Goal: Check status: Check status

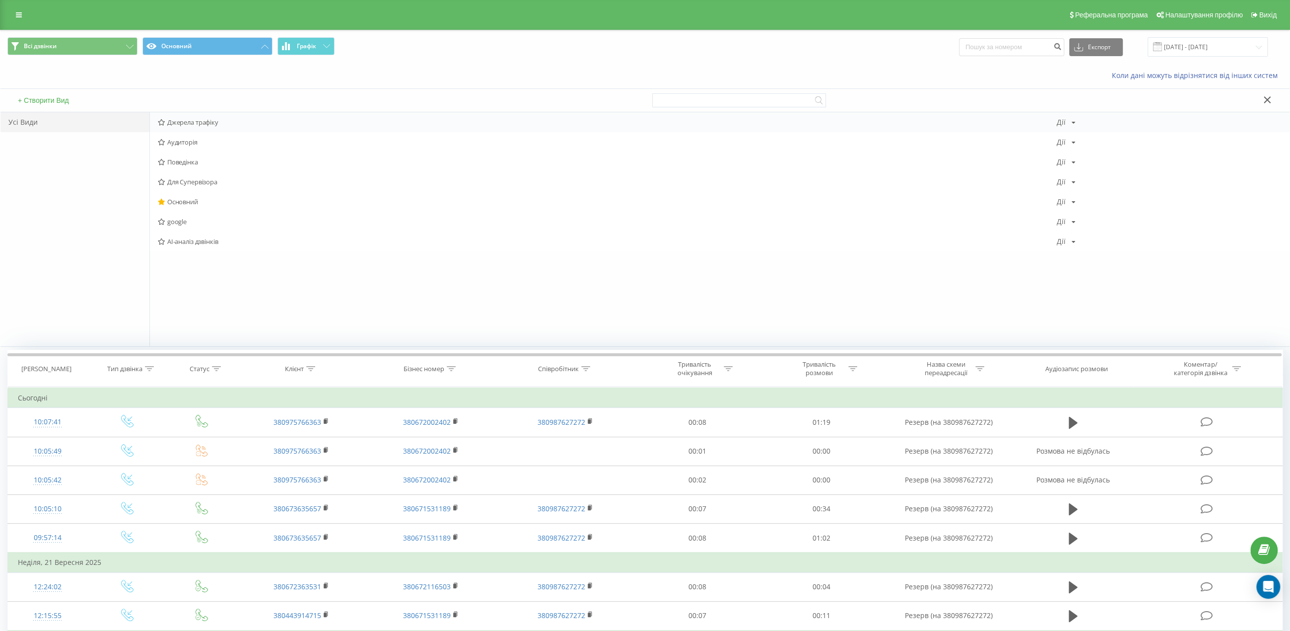
click at [211, 125] on span "Джерела трафіку" at bounding box center [607, 122] width 899 height 7
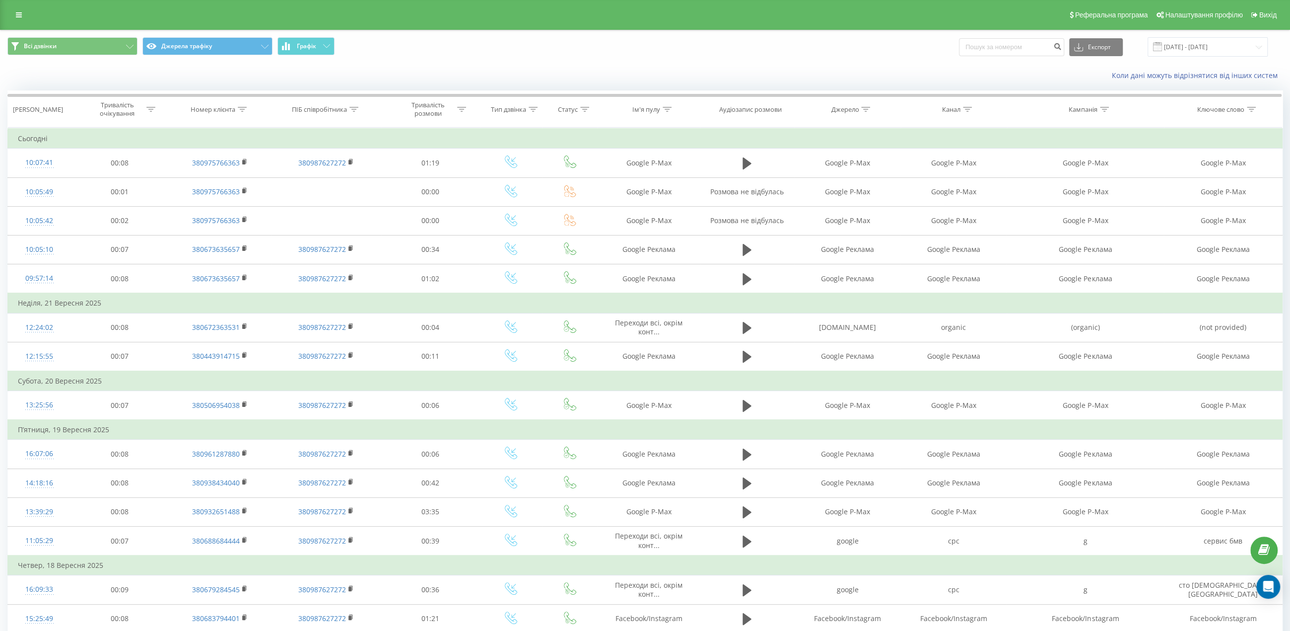
click at [817, 51] on div "Всі дзвінки Джерела трафіку Графік Експорт .csv .xls .xlsx [DATE] - [DATE]" at bounding box center [645, 46] width 1276 height 19
click at [1247, 45] on input "[DATE] - [DATE]" at bounding box center [1208, 46] width 120 height 19
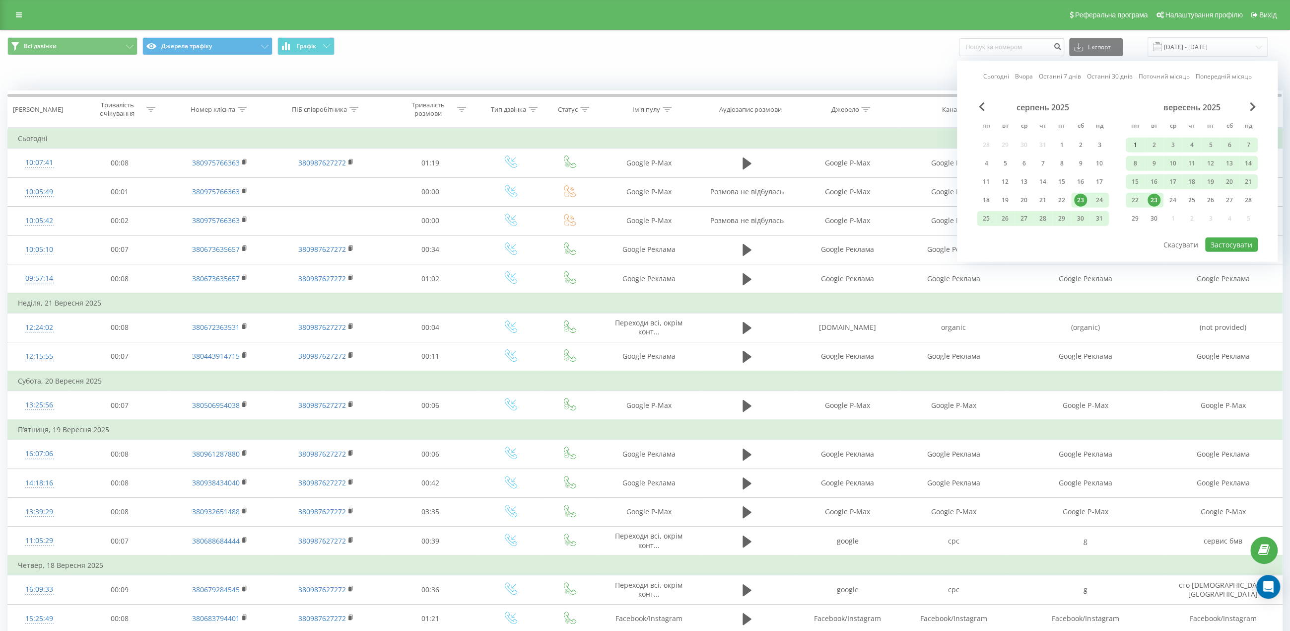
click at [1138, 144] on div "1" at bounding box center [1135, 145] width 13 height 13
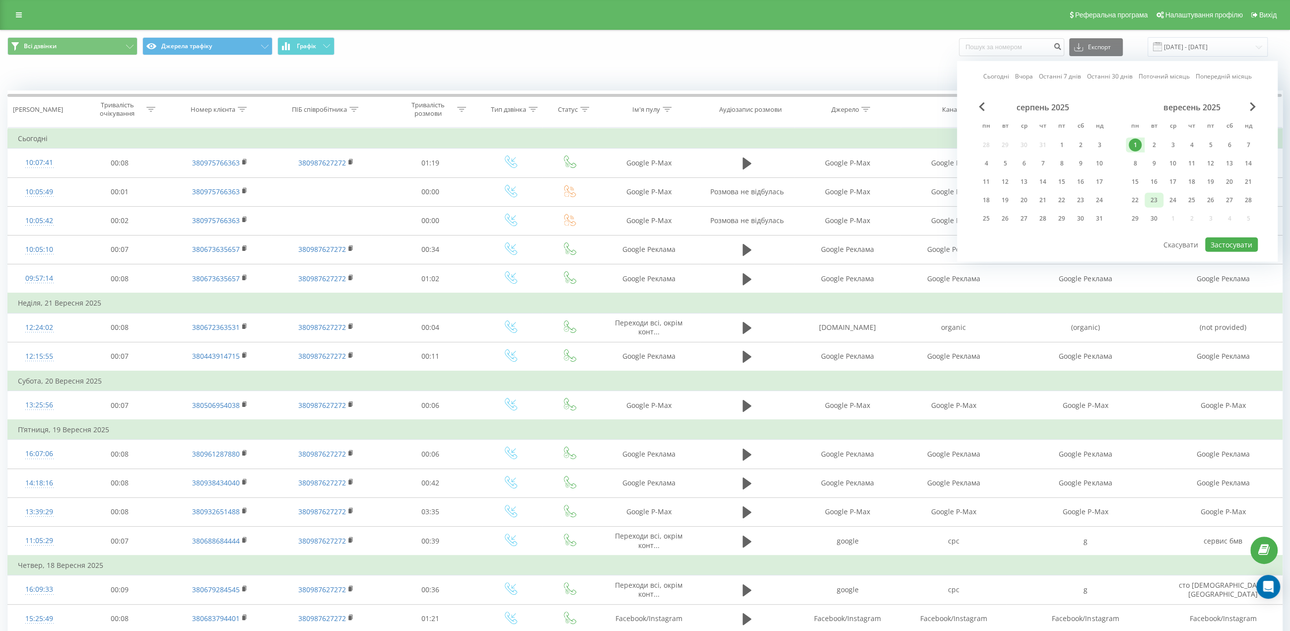
click at [1155, 200] on div "23" at bounding box center [1154, 200] width 13 height 13
click at [1232, 240] on button "Застосувати" at bounding box center [1232, 244] width 53 height 14
type input "01.09.2025 - 23.09.2025"
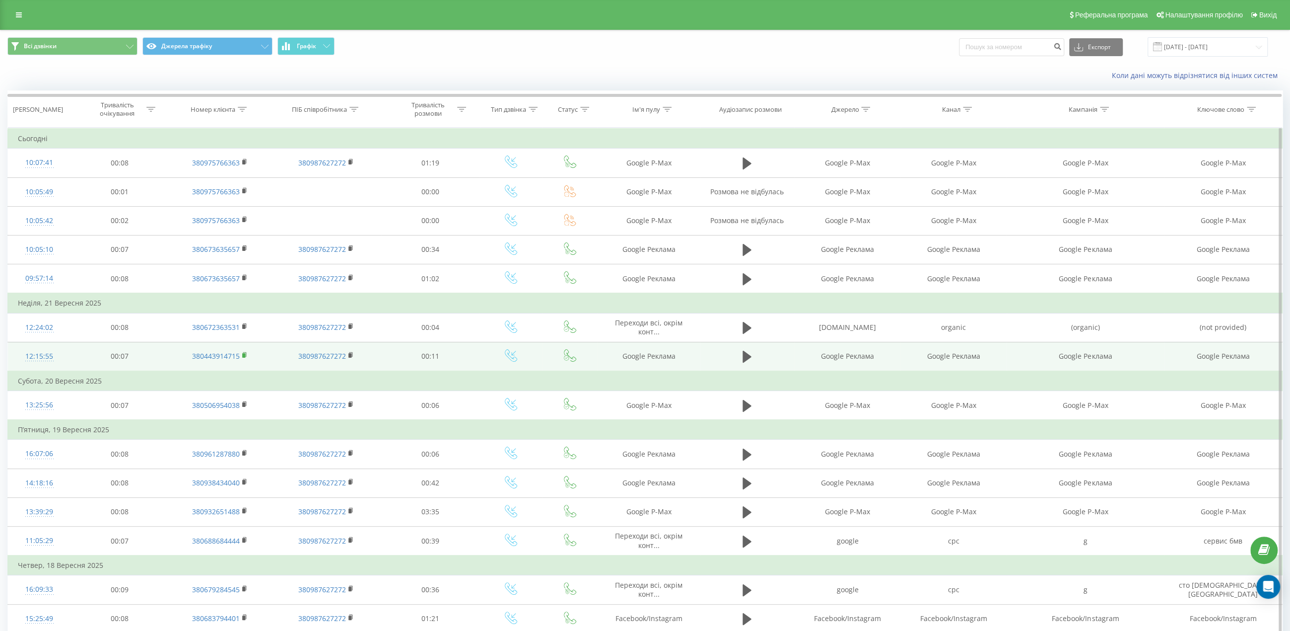
click at [245, 353] on icon at bounding box center [244, 355] width 5 height 7
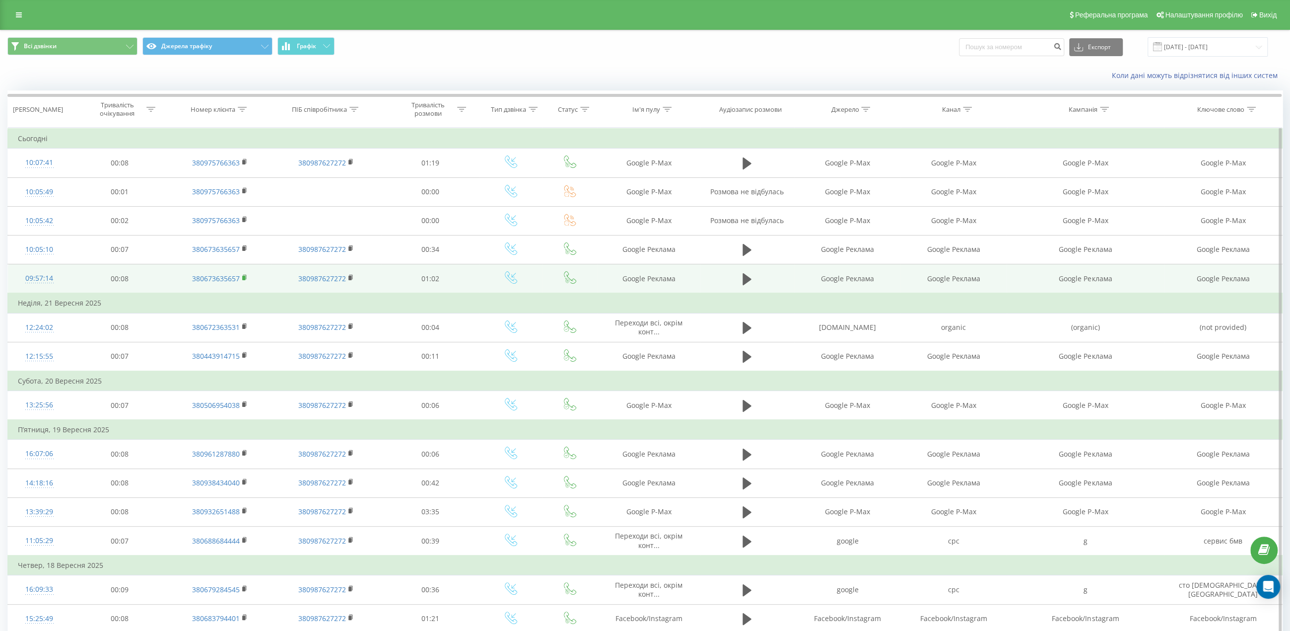
click at [243, 277] on rect at bounding box center [243, 278] width 3 height 4
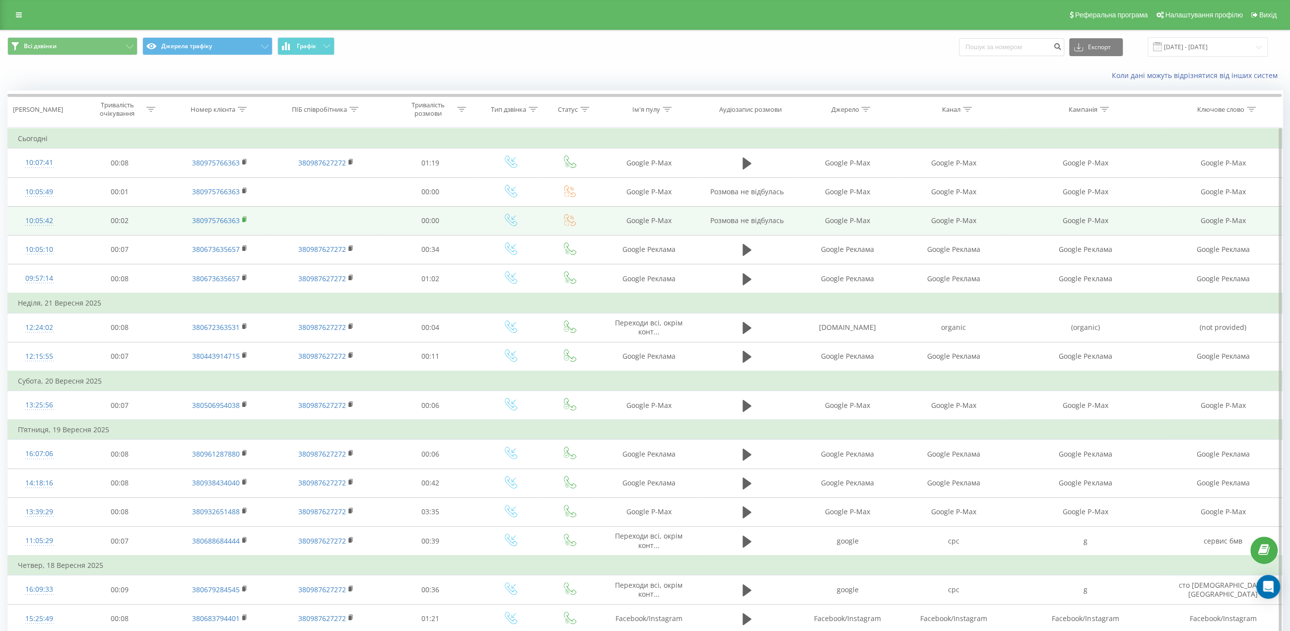
click at [243, 219] on rect at bounding box center [243, 219] width 3 height 4
